Goal: Task Accomplishment & Management: Manage account settings

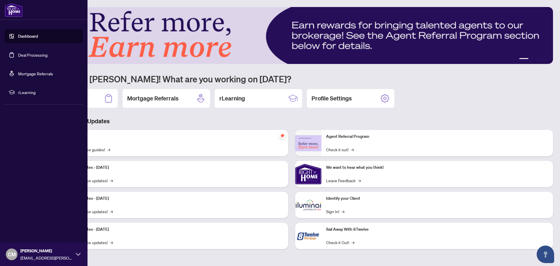
click at [41, 250] on span "[PERSON_NAME]" at bounding box center [46, 251] width 53 height 6
click at [24, 231] on span "Profile Settings" at bounding box center [31, 231] width 28 height 9
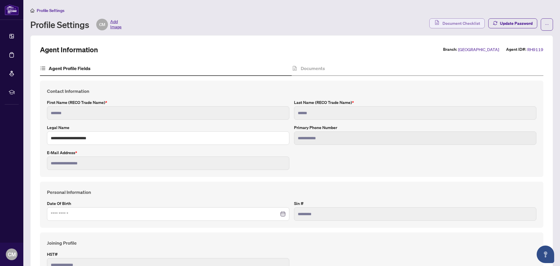
click at [469, 19] on span "Document Checklist" at bounding box center [462, 23] width 38 height 9
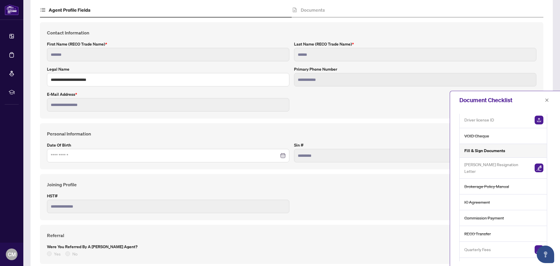
scroll to position [23, 0]
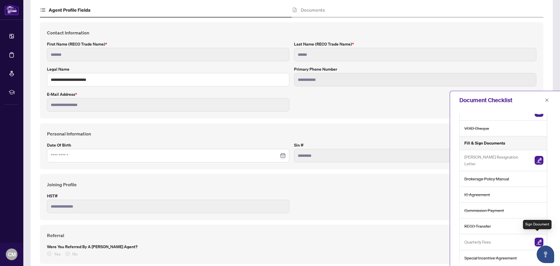
click at [537, 241] on img "button" at bounding box center [539, 242] width 9 height 9
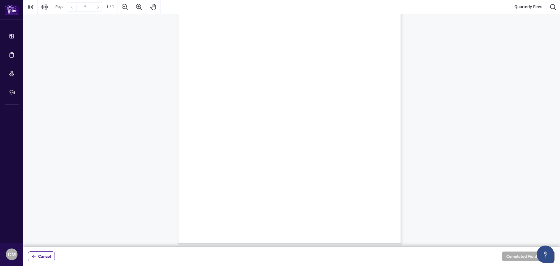
scroll to position [68, 0]
drag, startPoint x: 232, startPoint y: 121, endPoint x: 235, endPoint y: 130, distance: 9.7
click at [235, 130] on div "Right at Home Realty, Brokerage Quarterly Fees Billing Authorization Quarterly …" at bounding box center [317, 132] width 279 height 361
click at [225, 128] on span "Card Number:" at bounding box center [215, 128] width 20 height 4
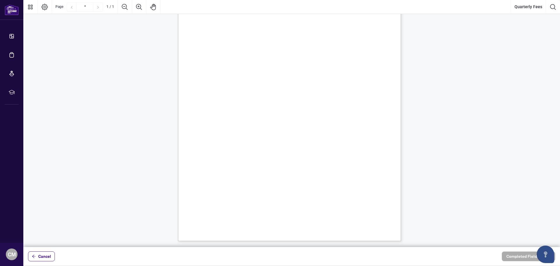
click at [225, 126] on span "Card Number:" at bounding box center [215, 128] width 20 height 4
drag, startPoint x: 372, startPoint y: 66, endPoint x: 315, endPoint y: 66, distance: 56.3
click at [315, 66] on span "A statement of account will be emailed to your email on file from [PERSON_NAME]…" at bounding box center [305, 65] width 203 height 5
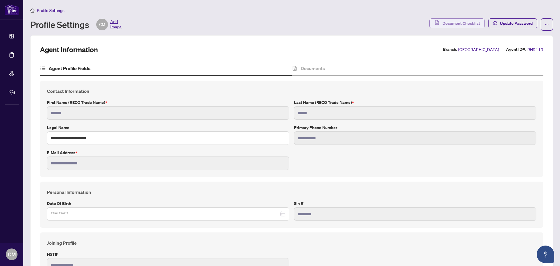
drag, startPoint x: 442, startPoint y: 29, endPoint x: 439, endPoint y: 25, distance: 5.2
click at [440, 27] on span "Document Checklist" at bounding box center [457, 24] width 55 height 12
click at [443, 24] on span "Document Checklist" at bounding box center [462, 23] width 38 height 9
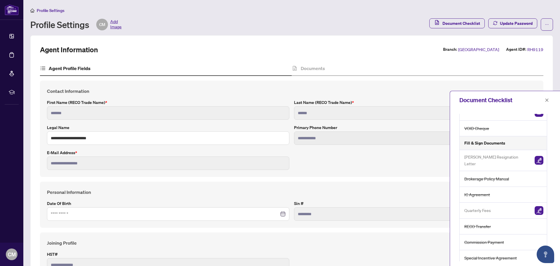
click at [475, 207] on span "Quarterly Fees" at bounding box center [478, 210] width 27 height 7
click at [473, 207] on span "Quarterly Fees" at bounding box center [478, 210] width 27 height 7
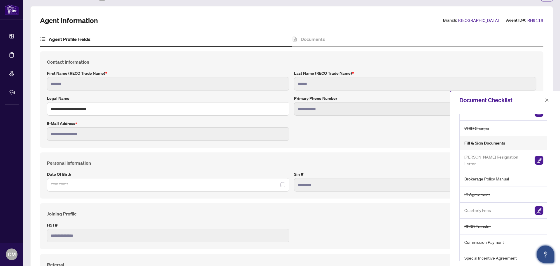
click at [547, 255] on icon "Open asap" at bounding box center [545, 254] width 7 height 7
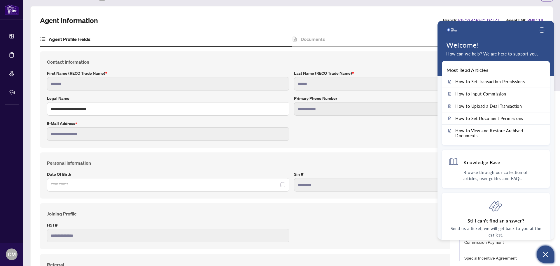
click at [547, 255] on icon "Open asap" at bounding box center [545, 254] width 7 height 7
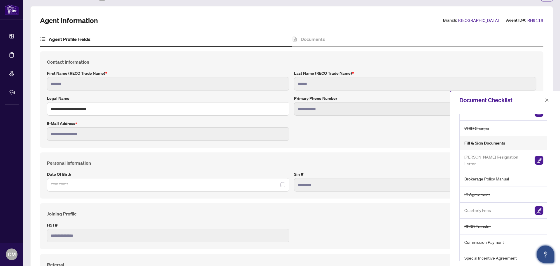
click at [547, 255] on icon "Open asap" at bounding box center [545, 254] width 7 height 7
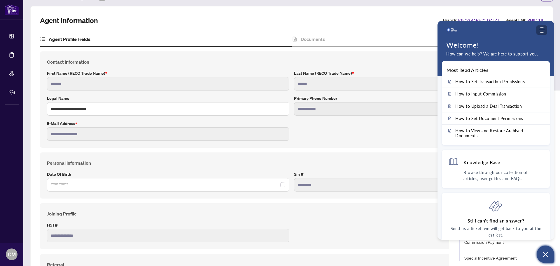
click at [539, 31] on div "Modules Menu" at bounding box center [542, 30] width 7 height 6
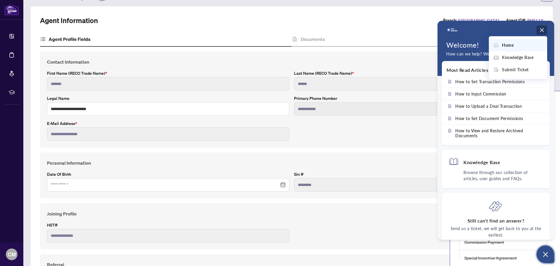
click at [508, 48] on span "Home" at bounding box center [508, 45] width 12 height 6
click at [508, 48] on h1 "Welcome!" at bounding box center [496, 45] width 99 height 8
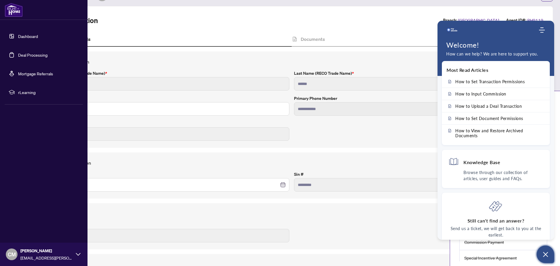
click at [18, 37] on link "Dashboard" at bounding box center [28, 36] width 20 height 5
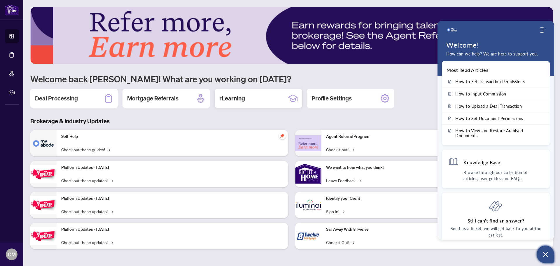
click at [257, 100] on div "rLearning" at bounding box center [259, 98] width 88 height 19
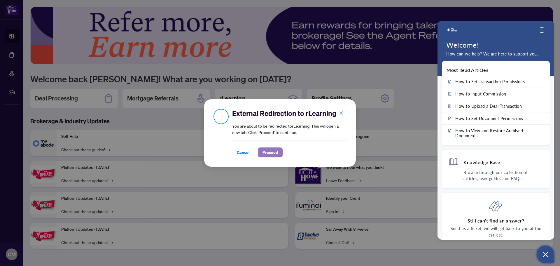
click at [273, 153] on span "Proceed" at bounding box center [270, 152] width 15 height 9
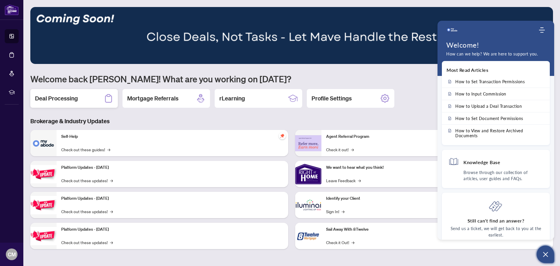
click at [80, 100] on div "Deal Processing" at bounding box center [74, 98] width 88 height 19
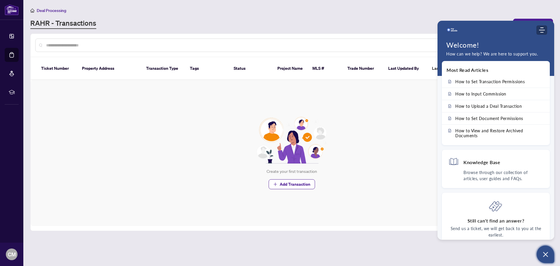
click at [543, 31] on icon "Modules Menu" at bounding box center [542, 30] width 6 height 6
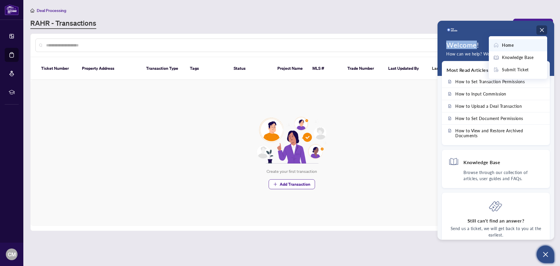
click at [543, 31] on icon "Modules Menu" at bounding box center [542, 30] width 6 height 6
